Goal: Task Accomplishment & Management: Use online tool/utility

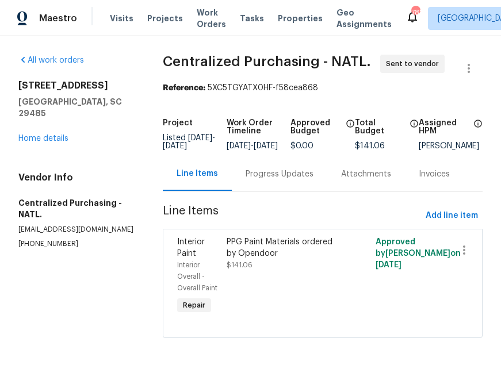
click at [152, 11] on div "Visits Projects Work Orders Tasks Properties Geo Assignments" at bounding box center [257, 18] width 295 height 23
click at [156, 21] on span "Projects" at bounding box center [165, 18] width 36 height 11
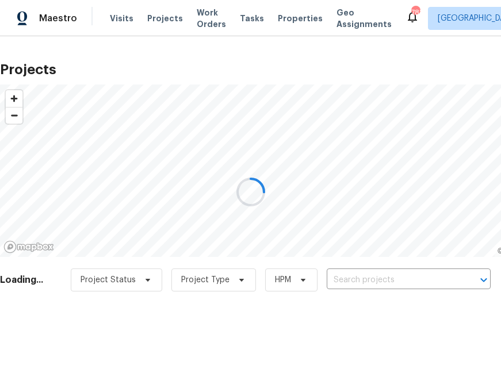
click at [379, 282] on div at bounding box center [250, 192] width 501 height 384
click at [384, 276] on div at bounding box center [250, 192] width 501 height 384
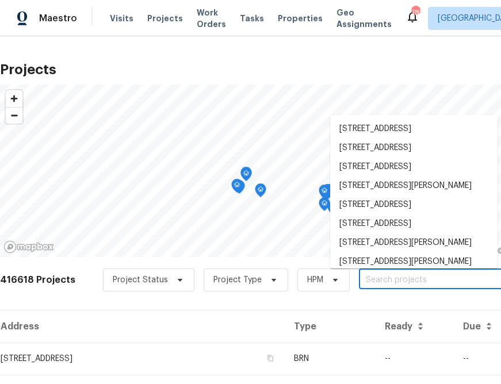
click at [383, 279] on input "text" at bounding box center [425, 280] width 132 height 18
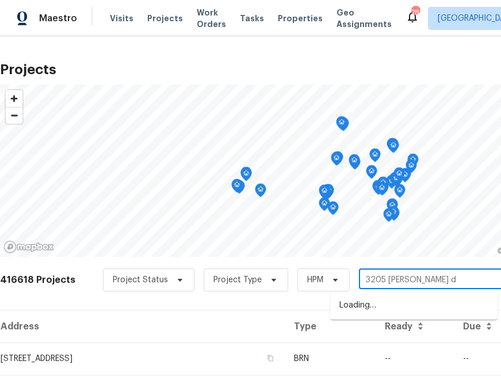
type input "[STREET_ADDRESS][PERSON_NAME]"
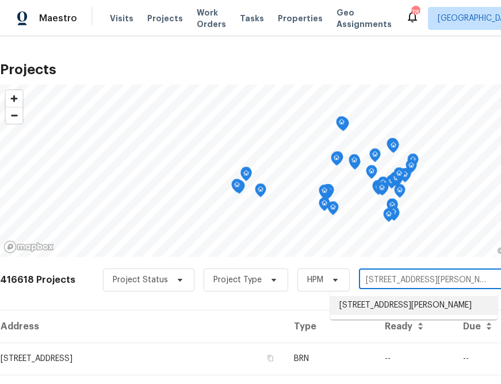
click at [368, 304] on li "[STREET_ADDRESS][PERSON_NAME]" at bounding box center [413, 305] width 167 height 19
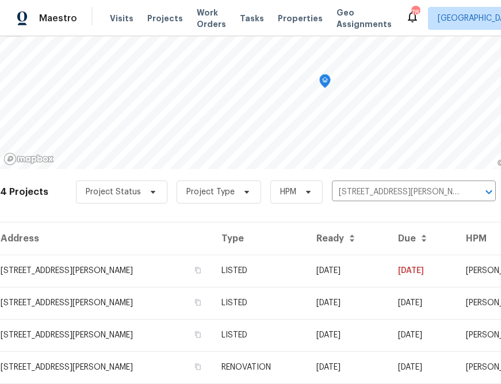
scroll to position [118, 0]
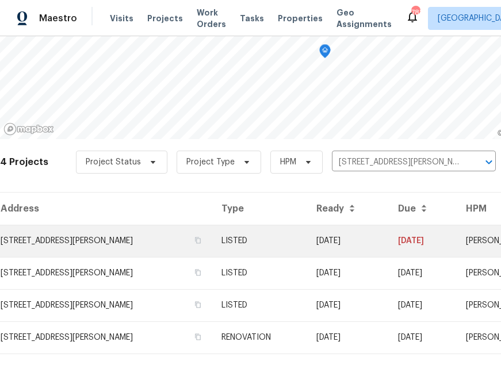
click at [117, 249] on td "[STREET_ADDRESS][PERSON_NAME]" at bounding box center [106, 241] width 212 height 32
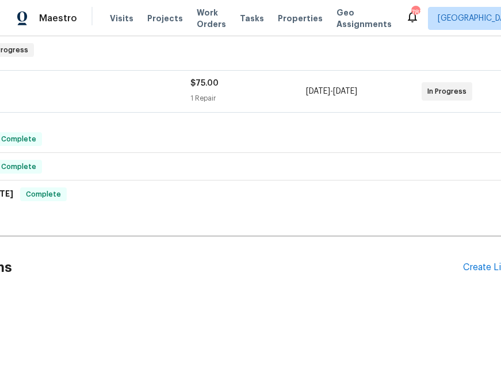
scroll to position [186, 149]
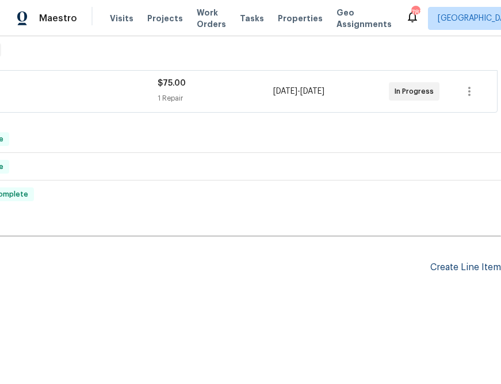
click at [468, 272] on div "Create Line Item" at bounding box center [465, 267] width 71 height 11
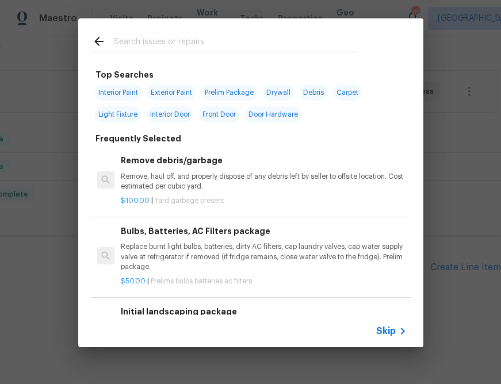
click at [392, 326] on span "Skip" at bounding box center [386, 330] width 20 height 11
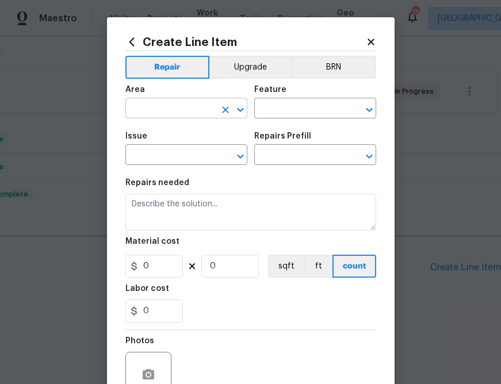
click at [195, 110] on input "text" at bounding box center [170, 110] width 90 height 18
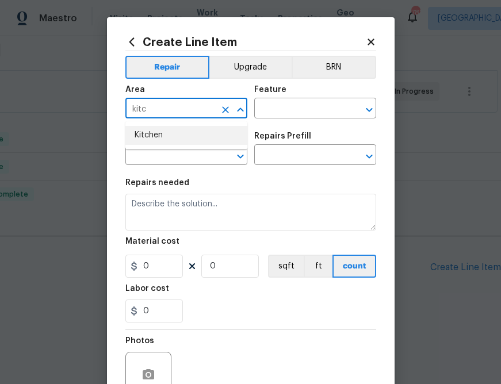
click at [177, 132] on li "Kitchen" at bounding box center [186, 135] width 122 height 19
type input "Kitchen"
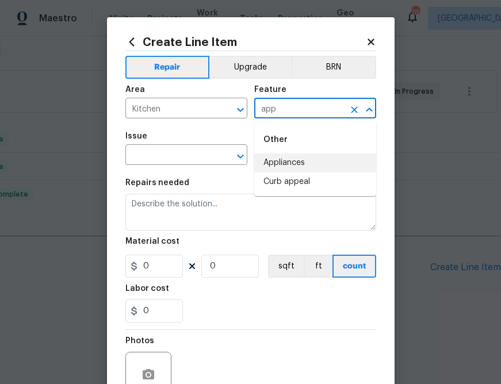
click at [272, 157] on li "Appliances" at bounding box center [315, 162] width 122 height 19
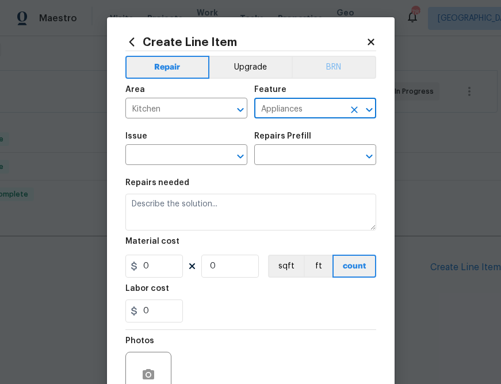
type input "Appliances"
click at [340, 61] on button "BRN" at bounding box center [333, 67] width 84 height 23
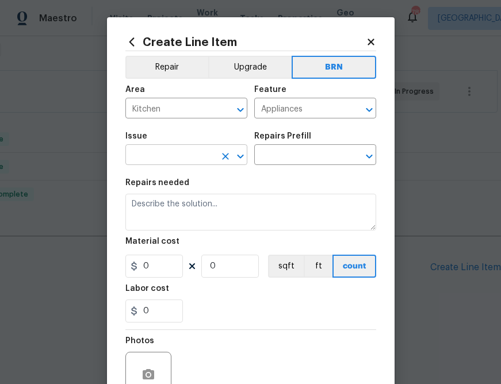
click at [188, 156] on input "text" at bounding box center [170, 156] width 90 height 18
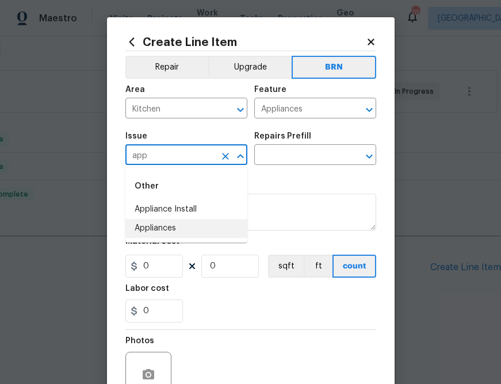
click at [152, 228] on li "Appliances" at bounding box center [186, 228] width 122 height 19
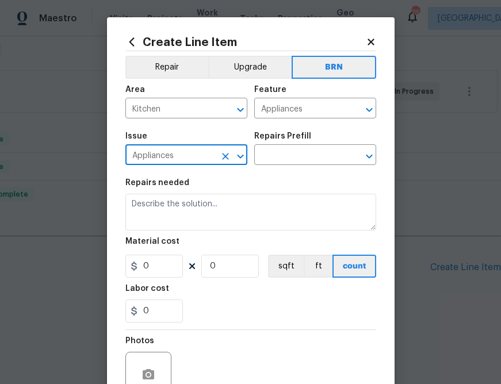
type input "Appliances"
click at [257, 178] on section "Repairs needed Material cost 0 0 sqft ft count Labor cost 0" at bounding box center [250, 250] width 251 height 157
click at [261, 168] on div "Issue Appliances ​ Repairs Prefill ​" at bounding box center [250, 148] width 251 height 47
click at [265, 159] on input "text" at bounding box center [299, 156] width 90 height 18
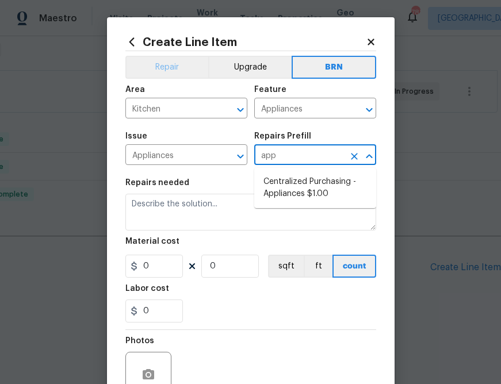
type input "app"
click at [178, 67] on button "Repair" at bounding box center [166, 67] width 83 height 23
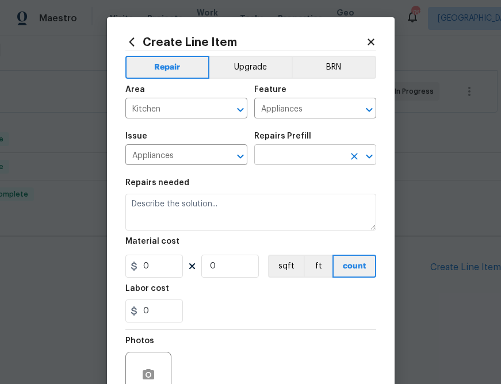
click at [317, 159] on input "text" at bounding box center [299, 156] width 90 height 18
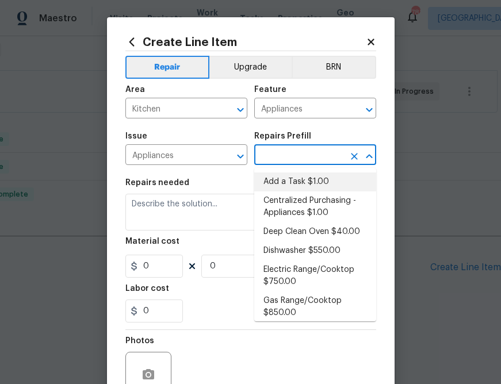
click at [263, 181] on li "Add a Task $1.00" at bounding box center [315, 181] width 122 height 19
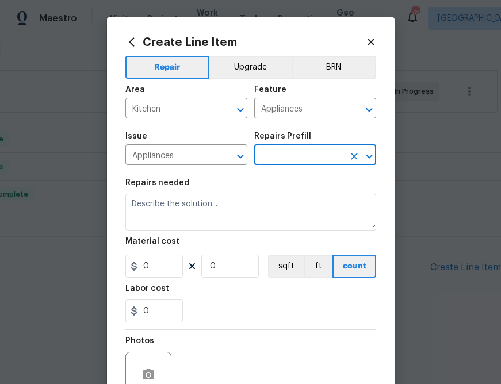
type textarea "HPM to detail"
type input "1"
type input "Add a Task $1.00"
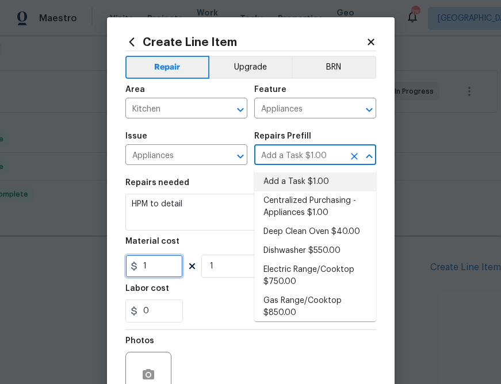
click at [157, 270] on input "1" at bounding box center [153, 266] width 57 height 23
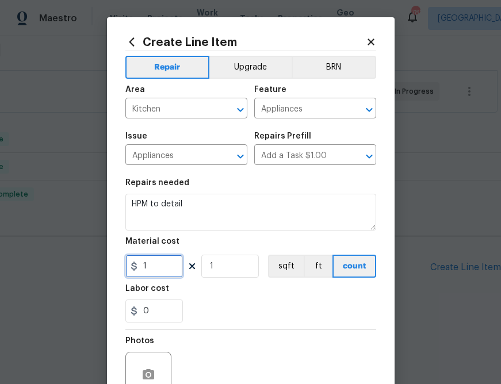
click at [157, 270] on input "1" at bounding box center [153, 266] width 57 height 23
paste input "409.27"
type input "1409.27"
click at [224, 295] on div "Labor cost" at bounding box center [250, 291] width 251 height 15
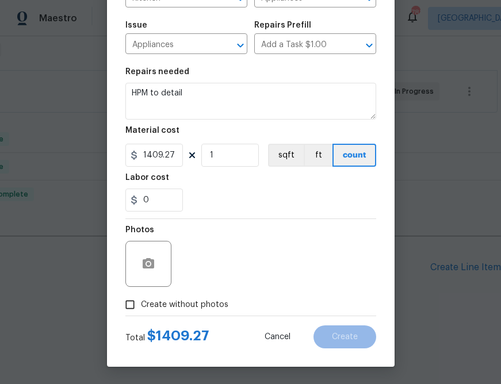
click at [191, 304] on span "Create without photos" at bounding box center [184, 305] width 87 height 12
click at [141, 304] on input "Create without photos" at bounding box center [130, 305] width 22 height 22
checkbox input "true"
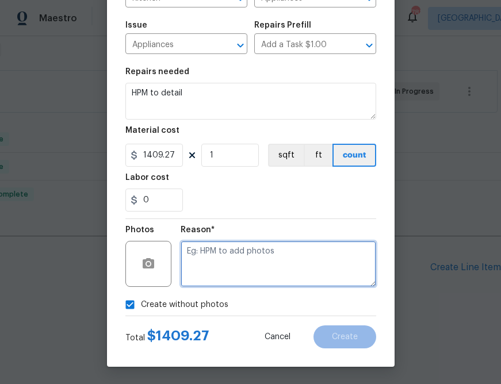
click at [237, 256] on textarea at bounding box center [277, 264] width 195 height 46
type textarea "n.a"
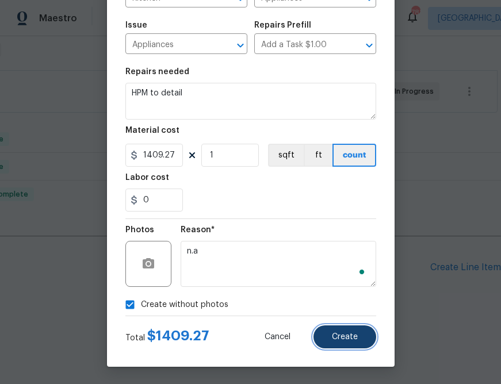
click at [339, 334] on span "Create" at bounding box center [345, 337] width 26 height 9
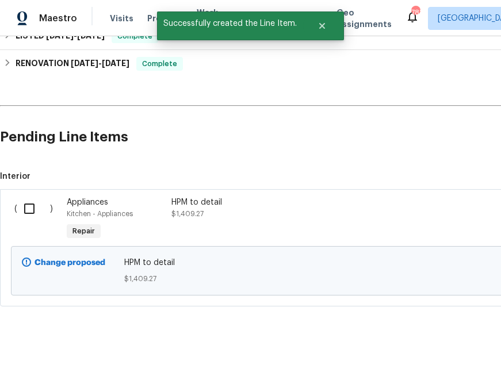
scroll to position [317, 0]
click at [160, 205] on div "Appliances" at bounding box center [116, 201] width 98 height 11
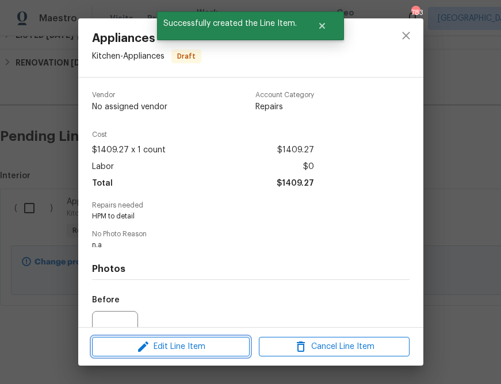
click at [183, 341] on span "Edit Line Item" at bounding box center [170, 347] width 151 height 14
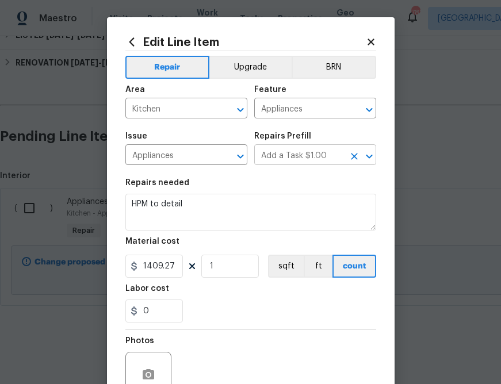
click at [275, 154] on input "Add a Task $1.00" at bounding box center [299, 156] width 90 height 18
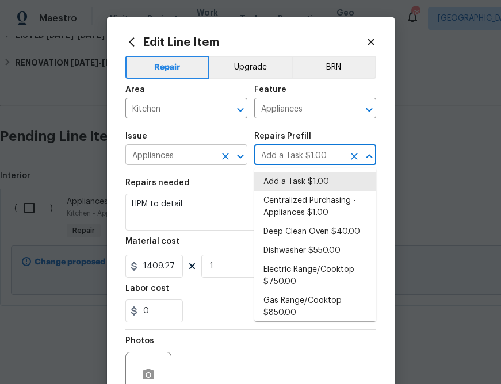
click at [214, 155] on input "Appliances" at bounding box center [170, 156] width 90 height 18
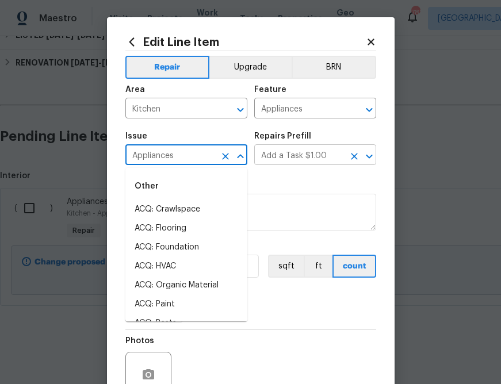
click at [303, 157] on input "Add a Task $1.00" at bounding box center [299, 156] width 90 height 18
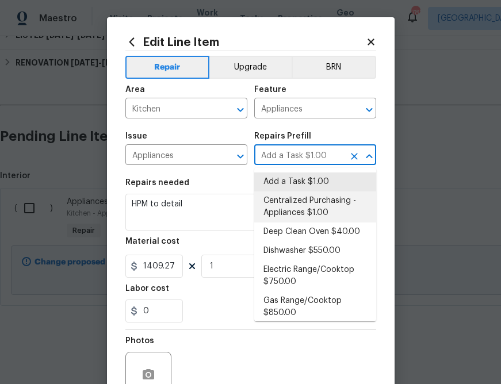
click at [307, 204] on li "Centralized Purchasing - Appliances $1.00" at bounding box center [315, 206] width 122 height 31
type input "Centralized Purchasing - Appliances $1.00"
type textarea "Appliances purchased by Opendoor"
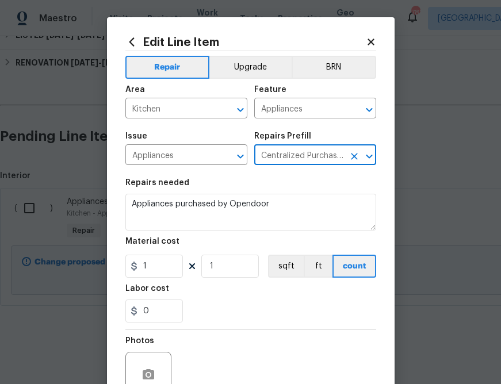
scroll to position [111, 0]
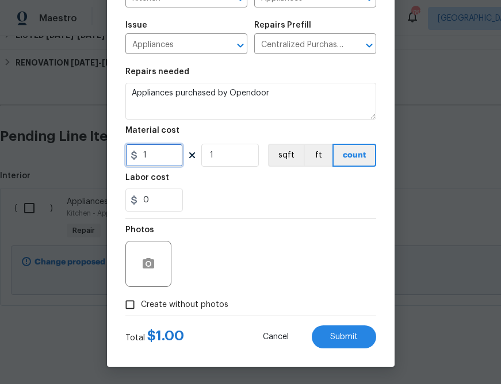
click at [168, 156] on input "1" at bounding box center [153, 155] width 57 height 23
paste input "409.27"
type input "1409.27"
click at [196, 297] on label "Create without photos" at bounding box center [173, 305] width 109 height 22
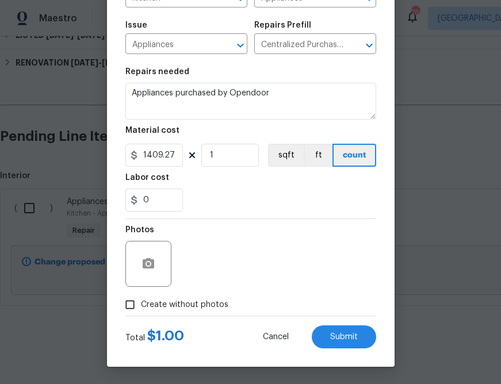
click at [141, 297] on input "Create without photos" at bounding box center [130, 305] width 22 height 22
checkbox input "true"
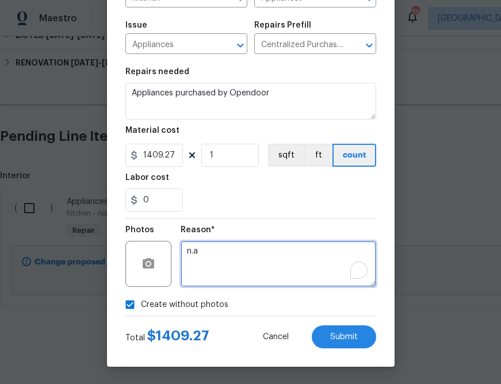
click at [223, 269] on textarea "n.a" at bounding box center [277, 264] width 195 height 46
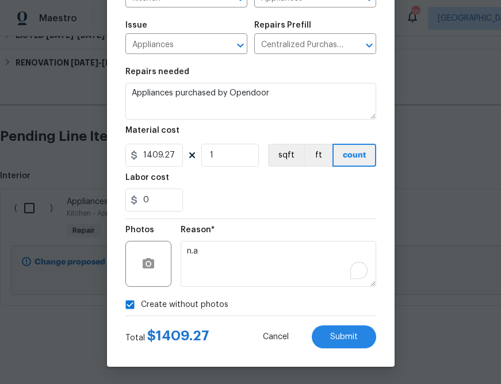
click at [354, 349] on div "Edit Line Item Repair Upgrade BRN Area Kitchen ​ Feature Appliances ​ Issue App…" at bounding box center [250, 136] width 287 height 460
click at [352, 342] on button "Submit" at bounding box center [343, 336] width 64 height 23
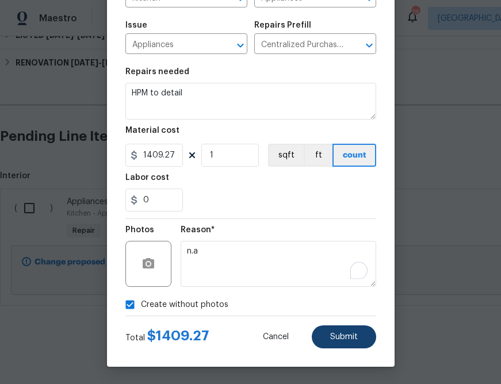
type textarea "Appliances purchased by Opendoor"
click at [350, 337] on div "Back to all projects [STREET_ADDRESS][PERSON_NAME] 3 Beds | 2 Baths | Total: 20…" at bounding box center [250, 210] width 501 height 348
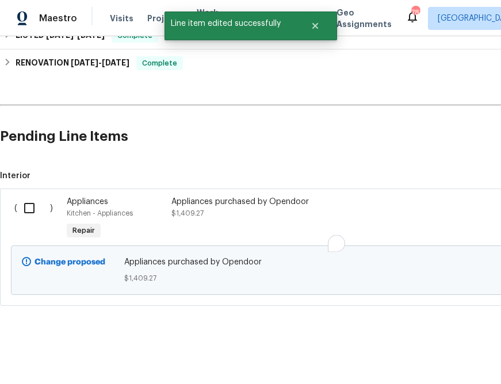
scroll to position [0, 0]
click at [30, 205] on input "checkbox" at bounding box center [33, 208] width 33 height 24
checkbox input "true"
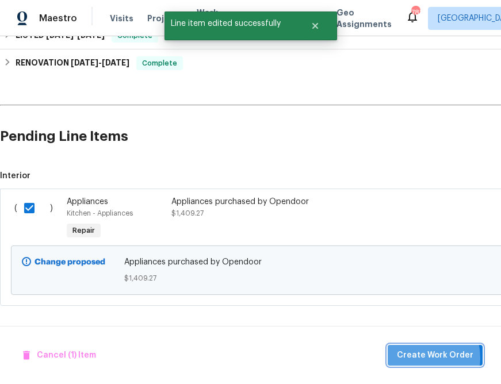
click at [419, 357] on span "Create Work Order" at bounding box center [434, 355] width 76 height 14
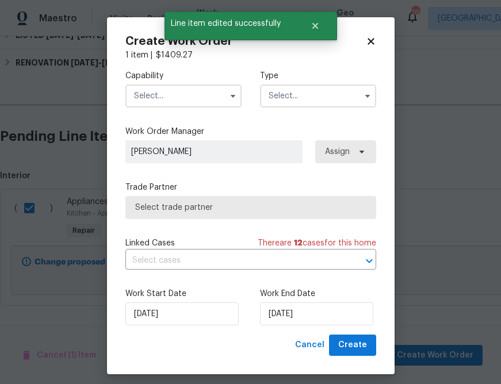
click at [179, 103] on input "text" at bounding box center [183, 95] width 116 height 23
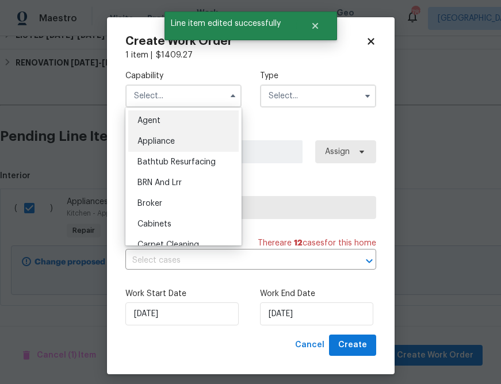
click at [161, 140] on span "Appliance" at bounding box center [155, 141] width 37 height 8
type input "Appliance"
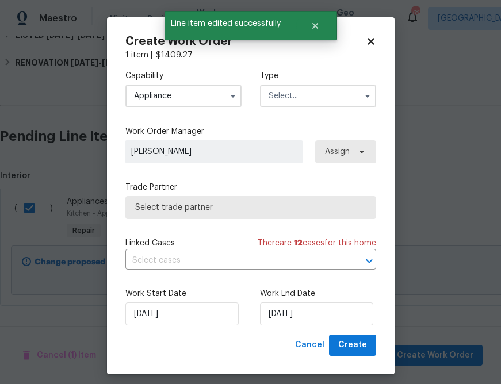
click at [345, 93] on input "text" at bounding box center [318, 95] width 116 height 23
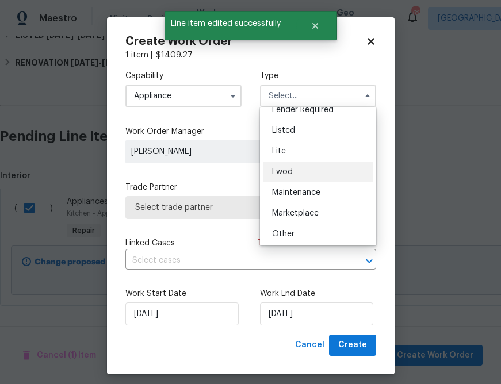
scroll to position [102, 0]
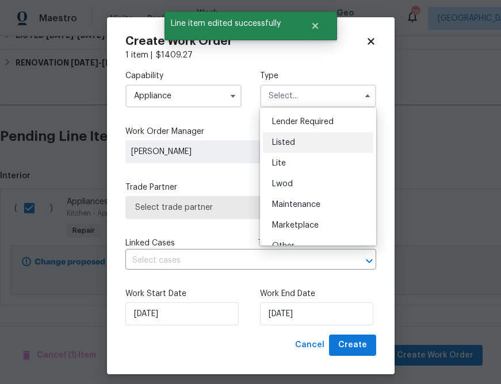
click at [321, 147] on div "Listed" at bounding box center [318, 142] width 110 height 21
type input "Listed"
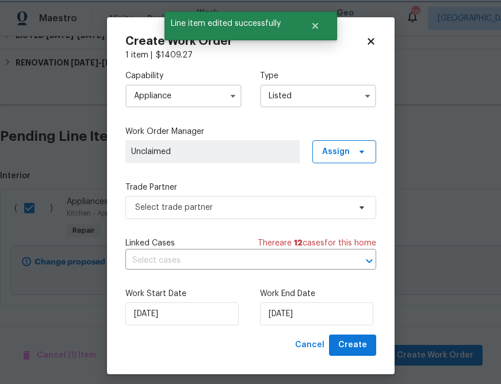
scroll to position [0, 0]
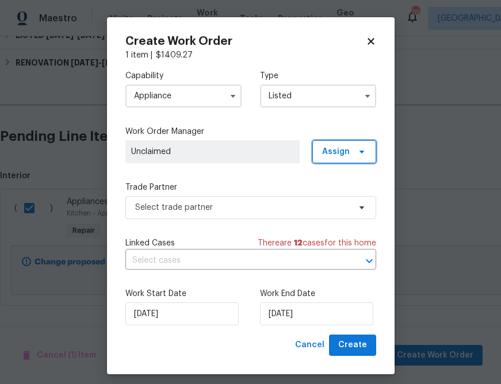
click at [340, 153] on span "Assign" at bounding box center [336, 151] width 28 height 11
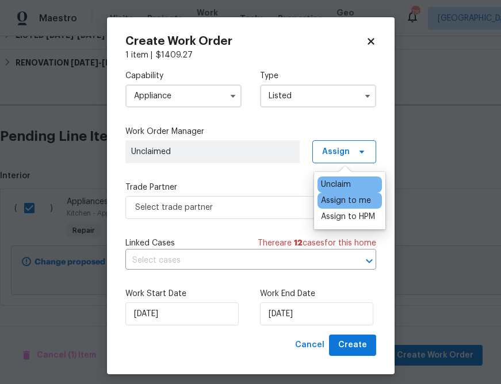
click at [338, 197] on div "Assign to me" at bounding box center [346, 200] width 50 height 11
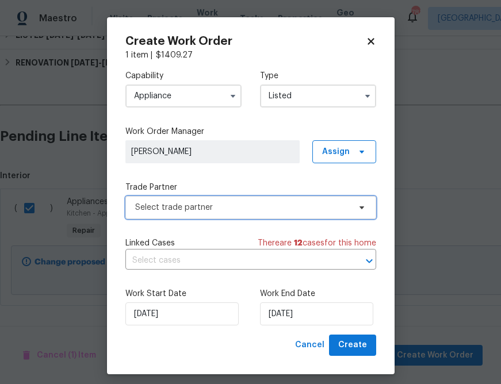
click at [216, 210] on span "Select trade partner" at bounding box center [242, 207] width 214 height 11
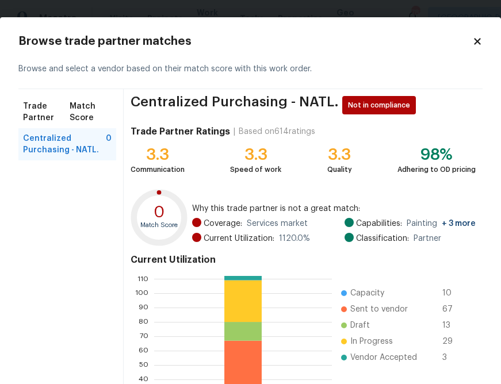
scroll to position [121, 0]
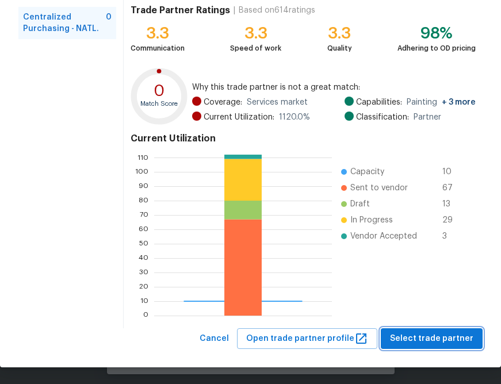
click at [415, 336] on span "Select trade partner" at bounding box center [431, 339] width 83 height 14
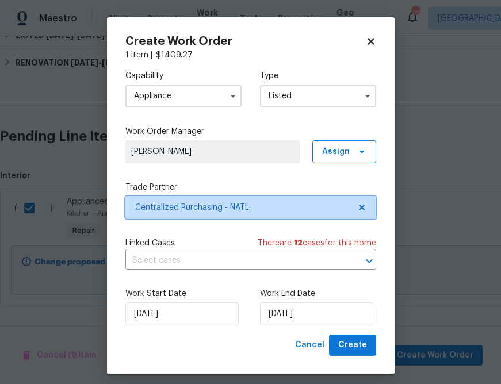
scroll to position [0, 0]
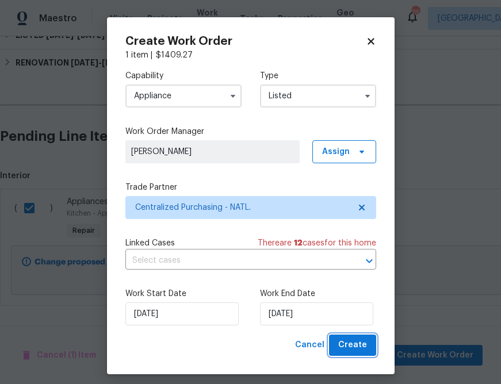
click at [362, 346] on span "Create" at bounding box center [352, 345] width 29 height 14
checkbox input "false"
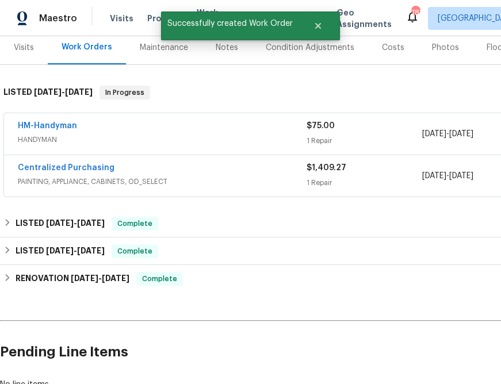
scroll to position [105, 0]
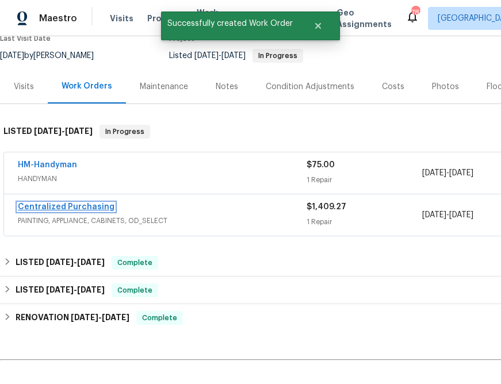
click at [67, 206] on link "Centralized Purchasing" at bounding box center [66, 207] width 97 height 8
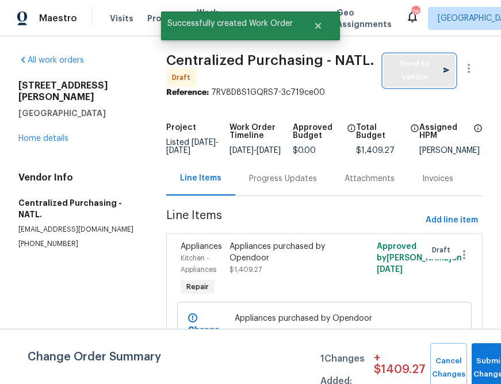
click at [411, 70] on span "Send to Vendor" at bounding box center [419, 70] width 60 height 26
